Goal: Find specific page/section: Find specific page/section

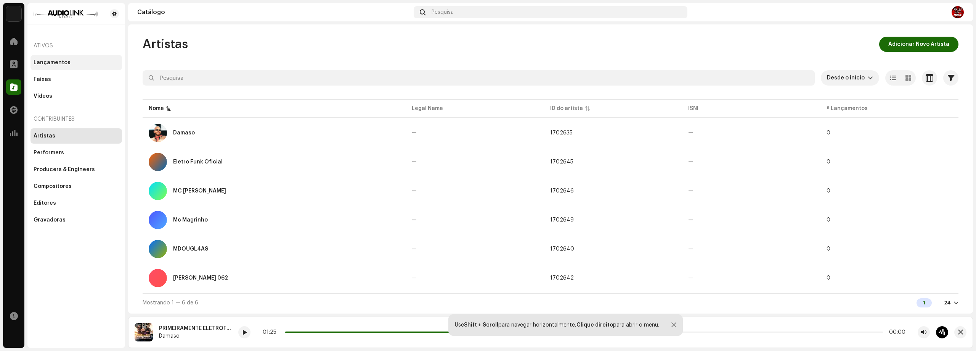
click at [57, 60] on div "Lançamentos" at bounding box center [52, 62] width 37 height 6
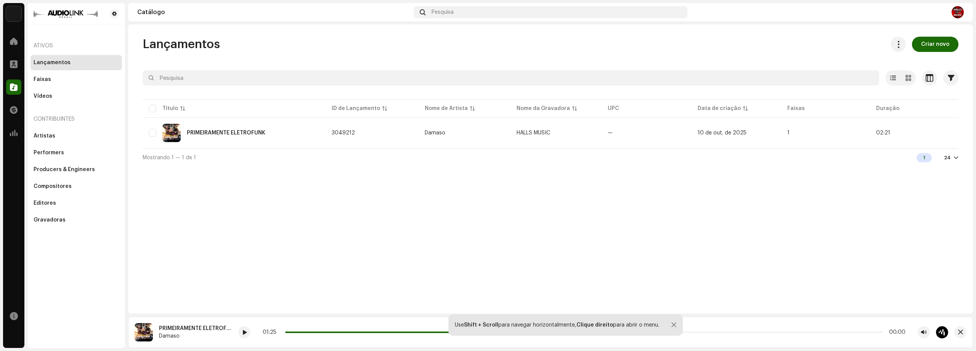
click at [9, 15] on img at bounding box center [13, 13] width 15 height 15
click at [18, 48] on div at bounding box center [13, 41] width 15 height 15
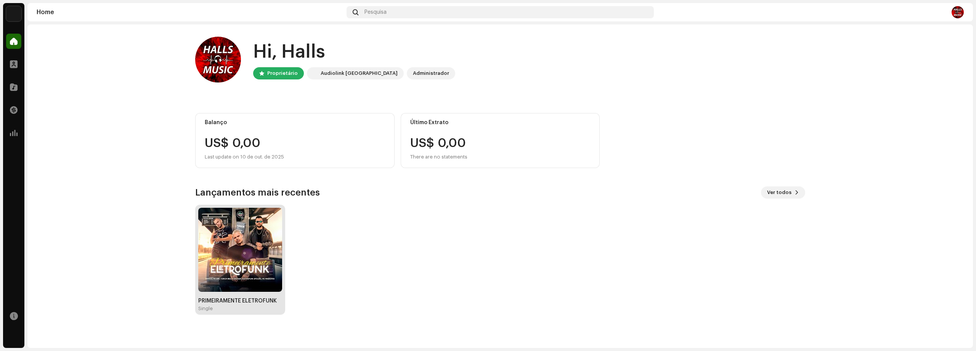
click at [260, 277] on img at bounding box center [240, 249] width 84 height 84
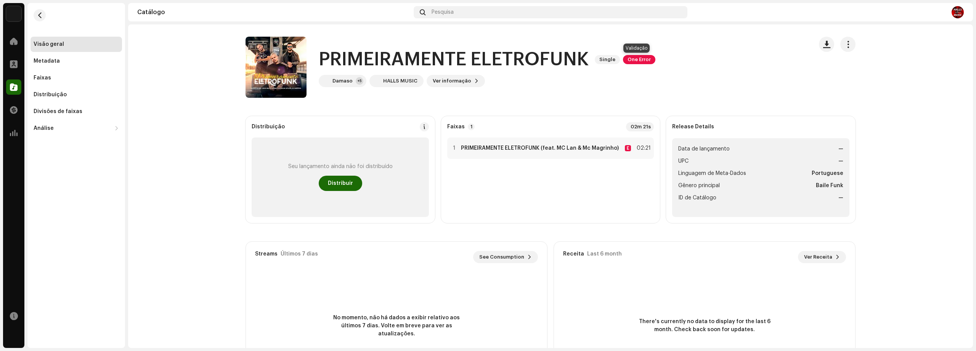
click at [631, 61] on span "One Error" at bounding box center [639, 59] width 32 height 9
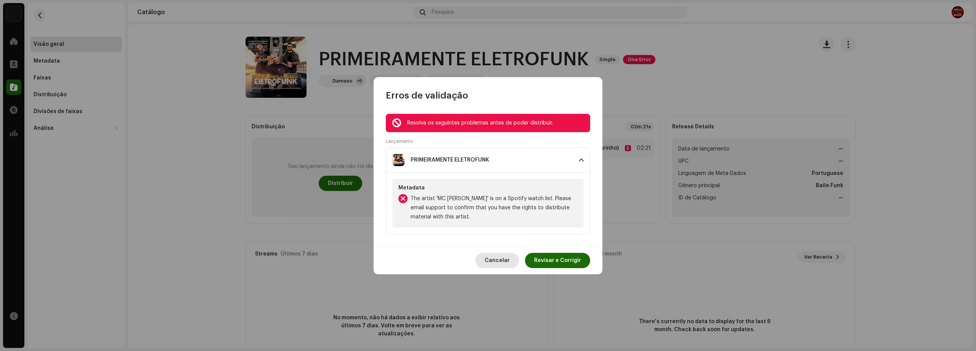
click at [498, 262] on span "Cancelar" at bounding box center [497, 259] width 25 height 15
